Goal: Information Seeking & Learning: Learn about a topic

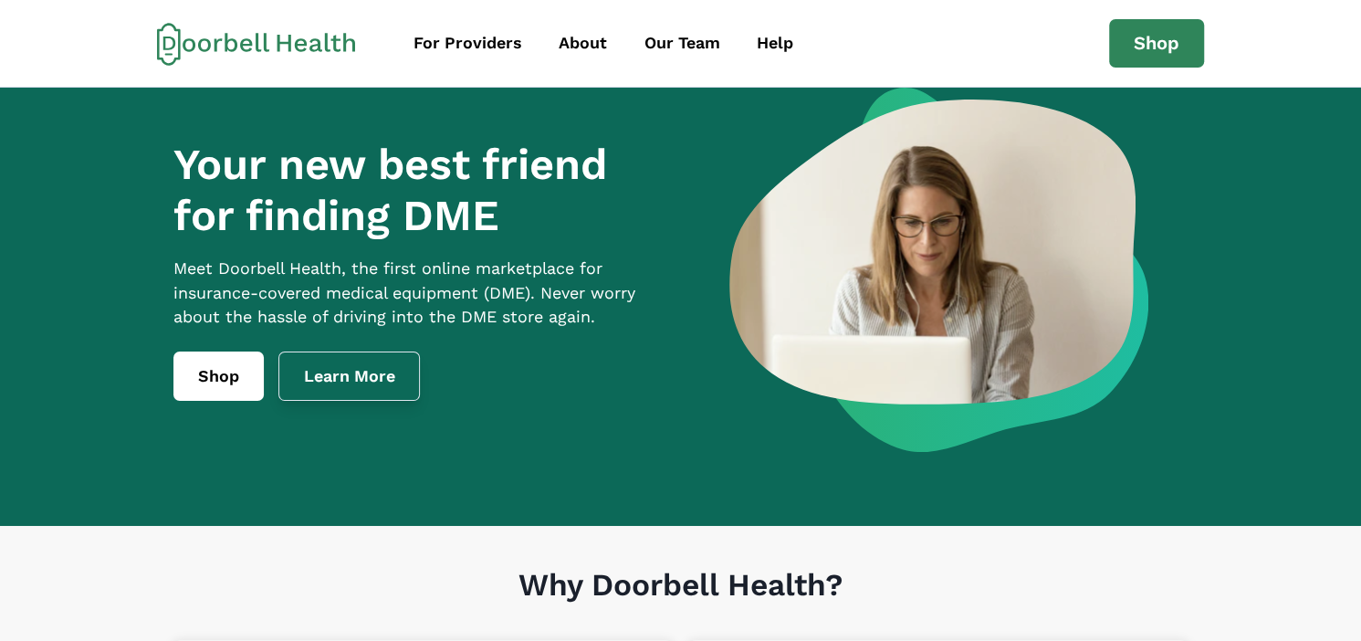
click at [405, 401] on link "Learn More" at bounding box center [349, 376] width 142 height 49
click at [474, 47] on div "For Providers" at bounding box center [468, 43] width 109 height 25
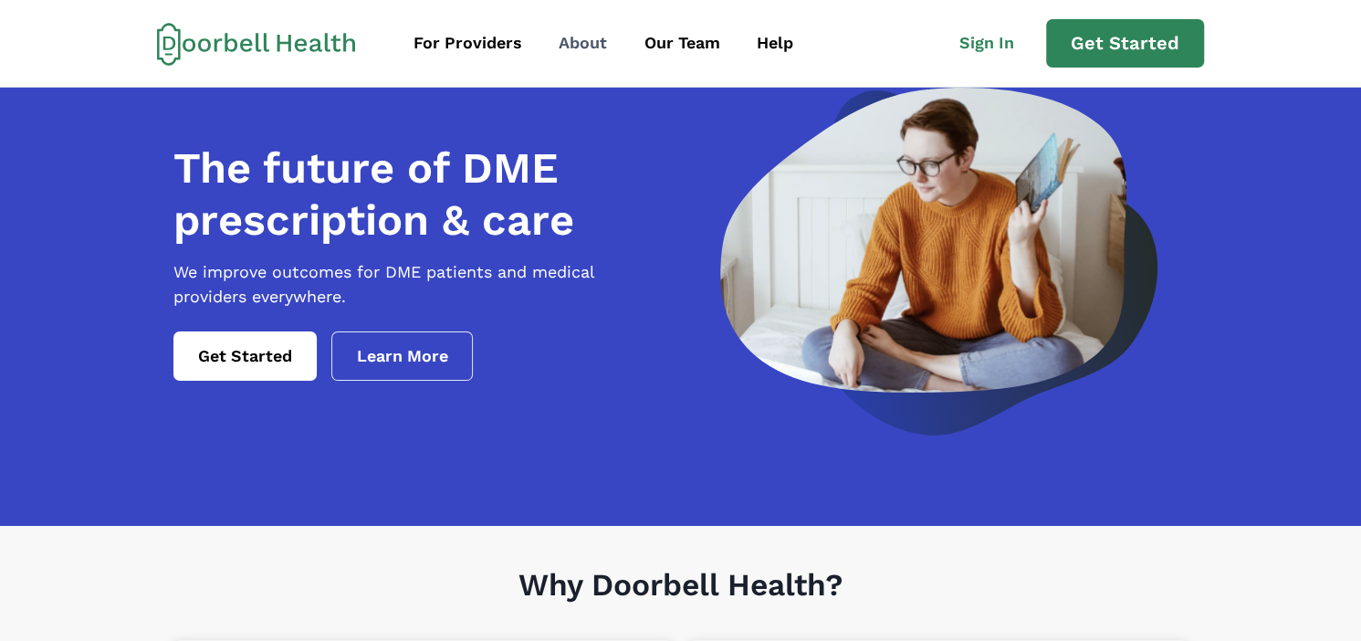
click at [588, 41] on div "About" at bounding box center [583, 43] width 48 height 25
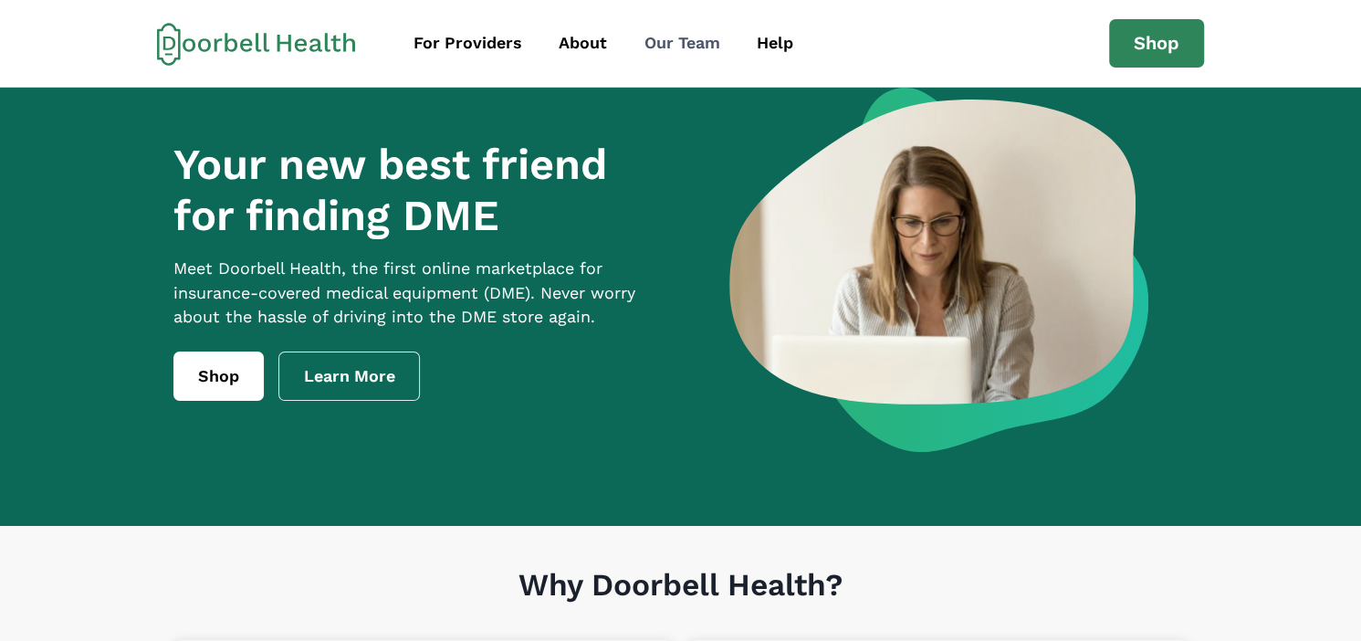
click at [665, 42] on div "Our Team" at bounding box center [683, 43] width 76 height 25
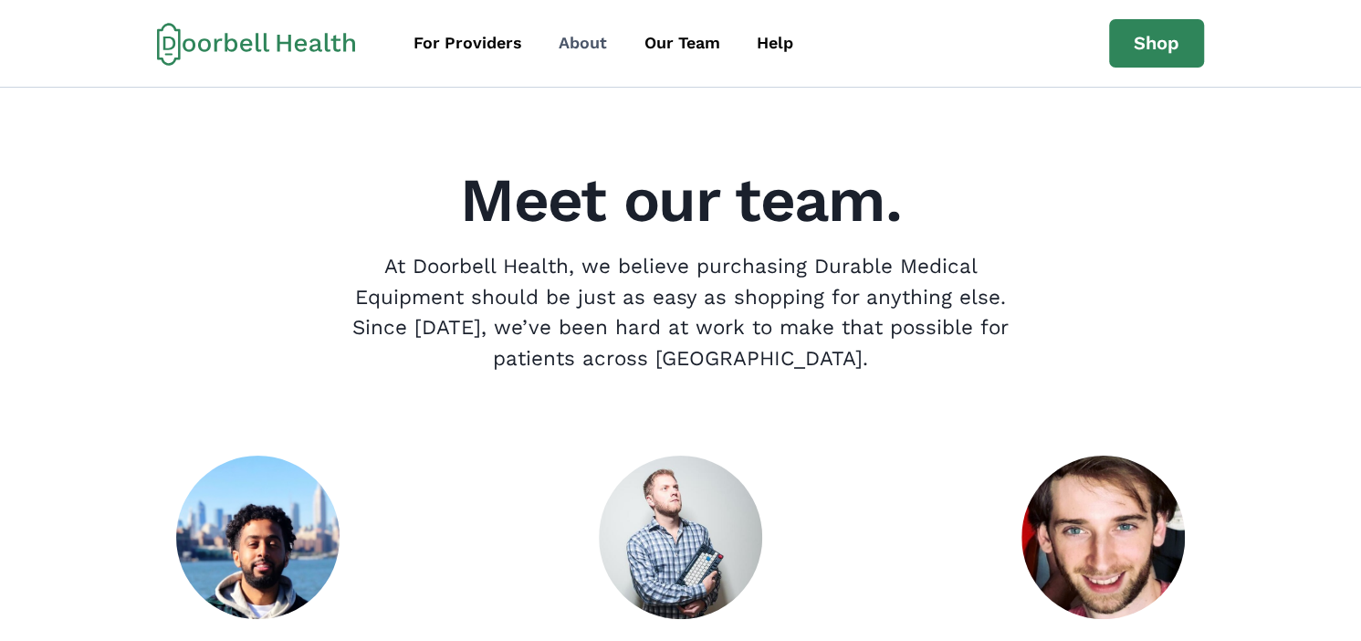
click at [569, 47] on div "About" at bounding box center [583, 43] width 48 height 25
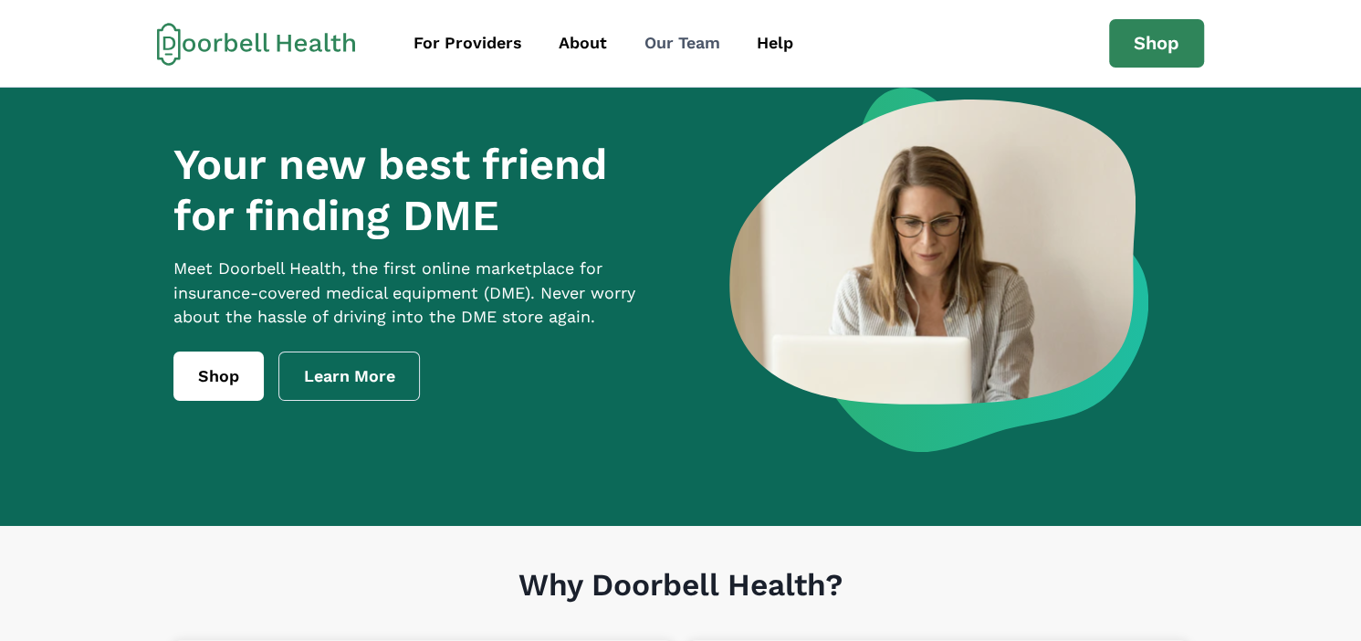
click at [682, 45] on div "Our Team" at bounding box center [683, 43] width 76 height 25
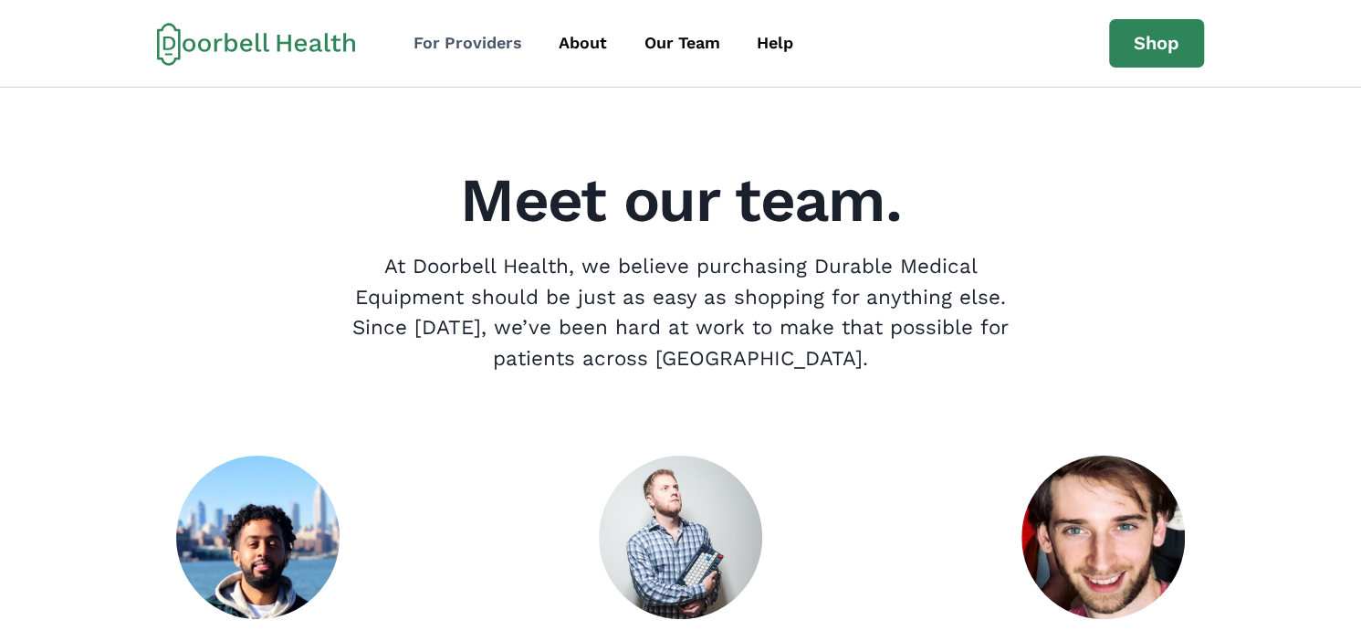
click at [500, 49] on div "For Providers" at bounding box center [468, 43] width 109 height 25
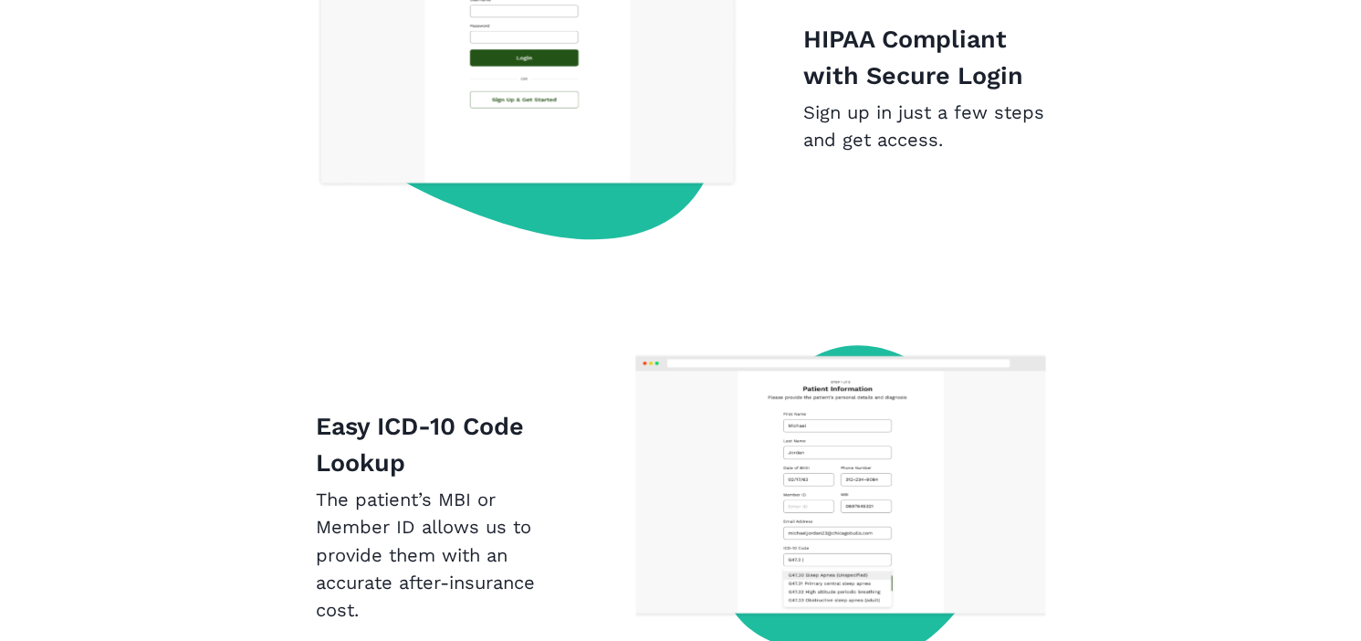
scroll to position [1321, 0]
